Goal: Navigation & Orientation: Understand site structure

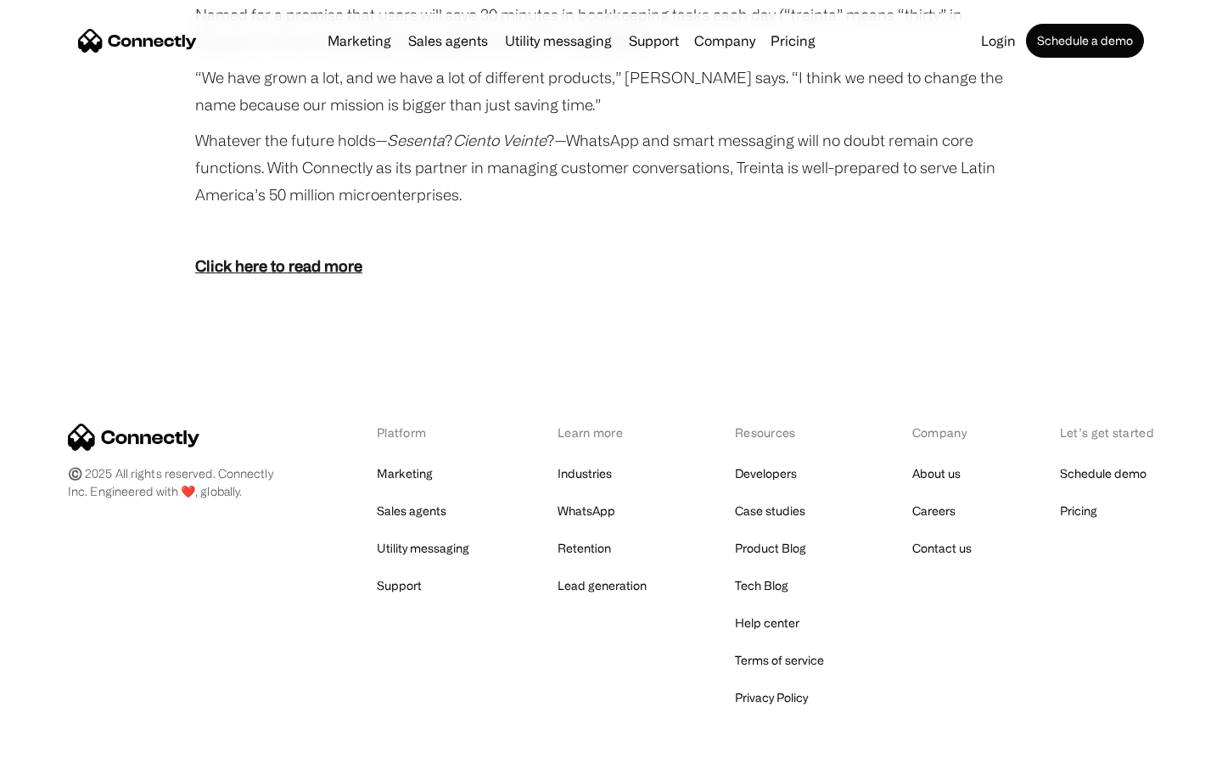
scroll to position [3125, 0]
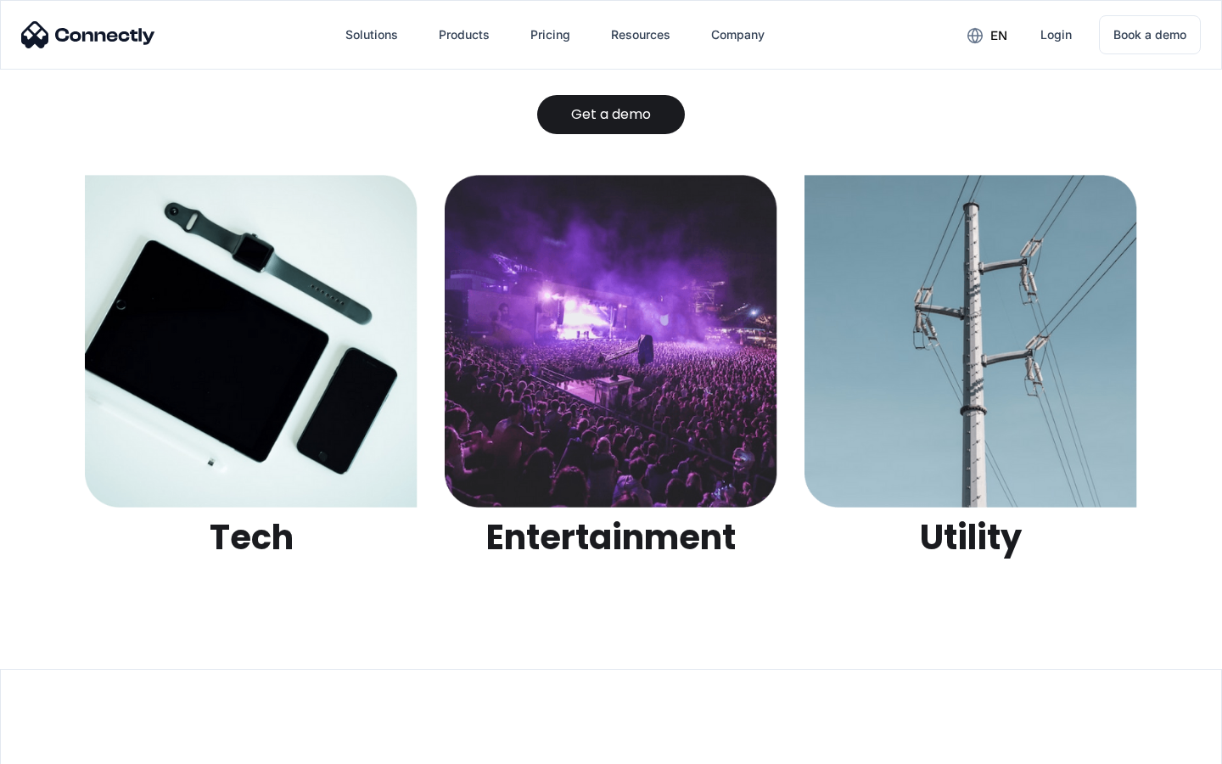
scroll to position [5356, 0]
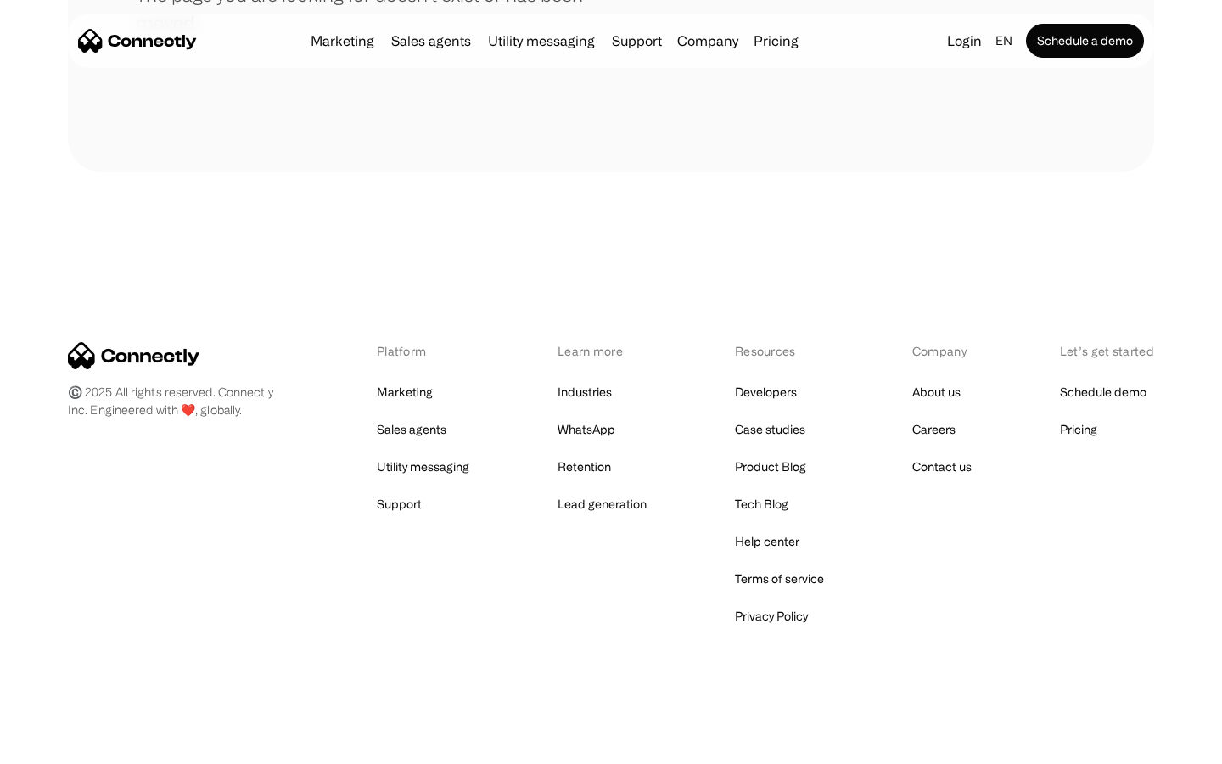
scroll to position [310, 0]
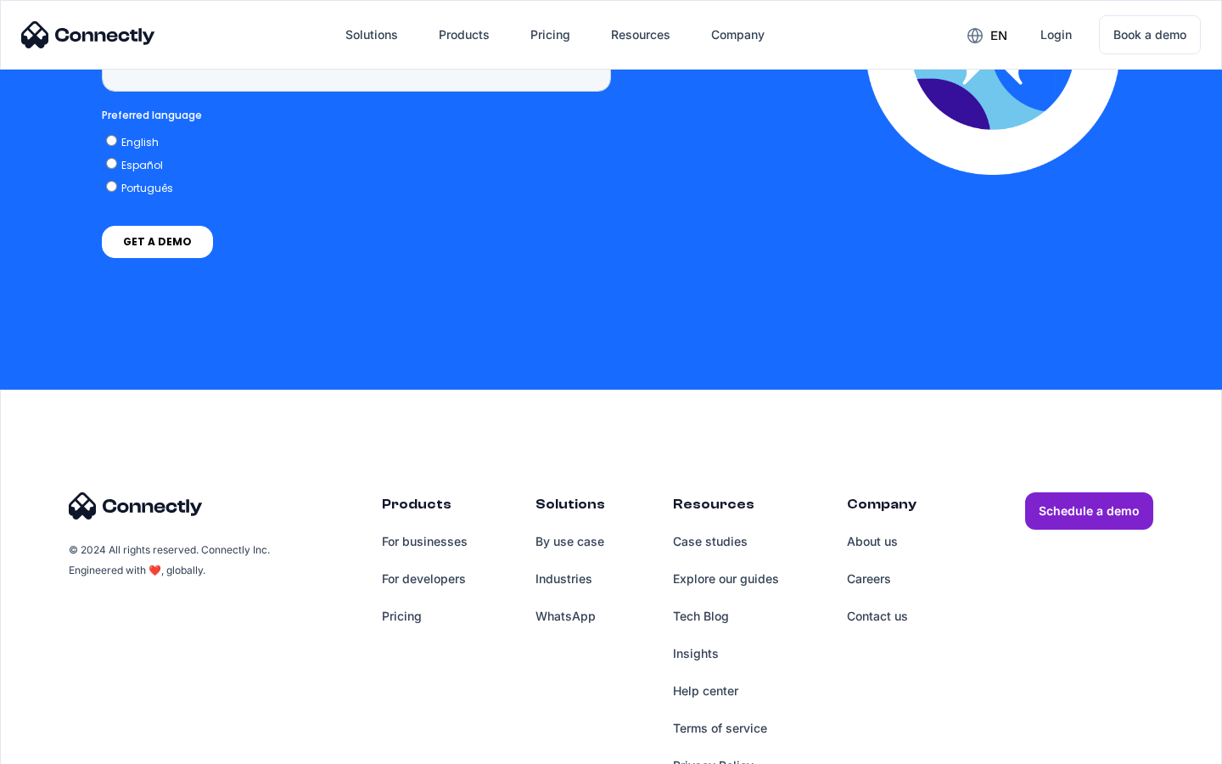
scroll to position [4322, 0]
